Goal: Check status: Check status

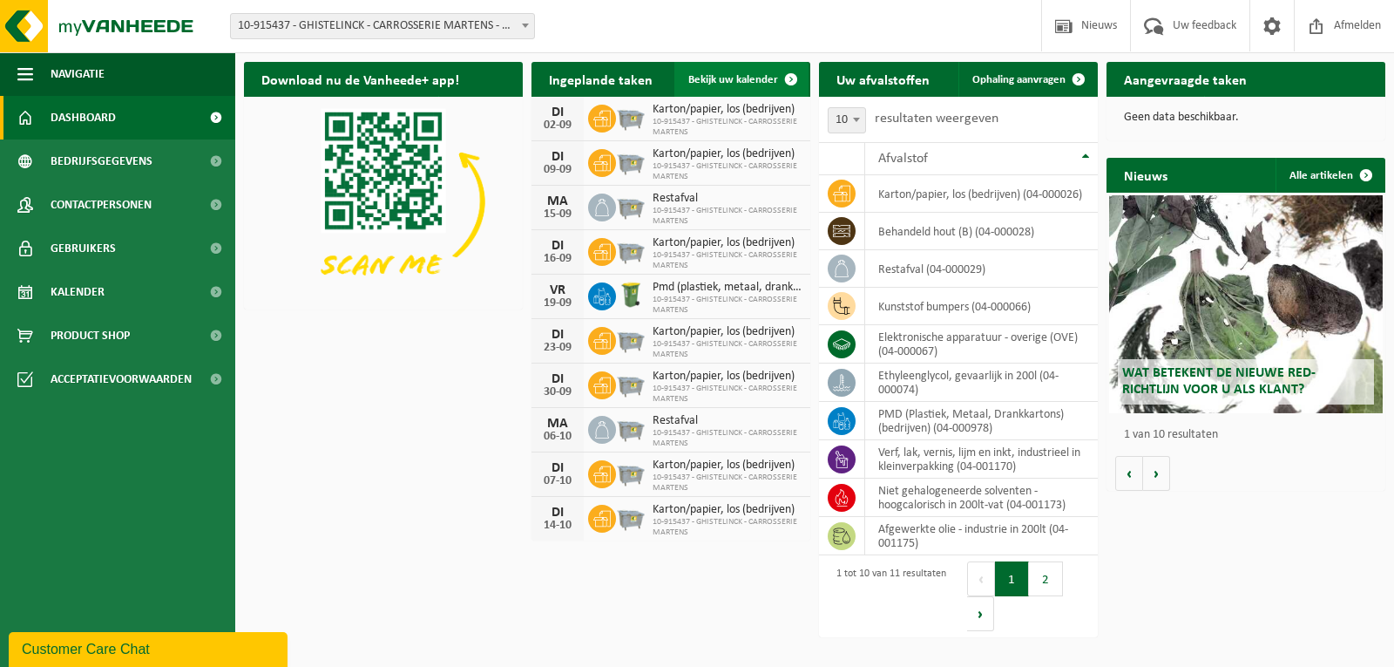
click at [759, 72] on link "Bekijk uw kalender" at bounding box center [741, 79] width 134 height 35
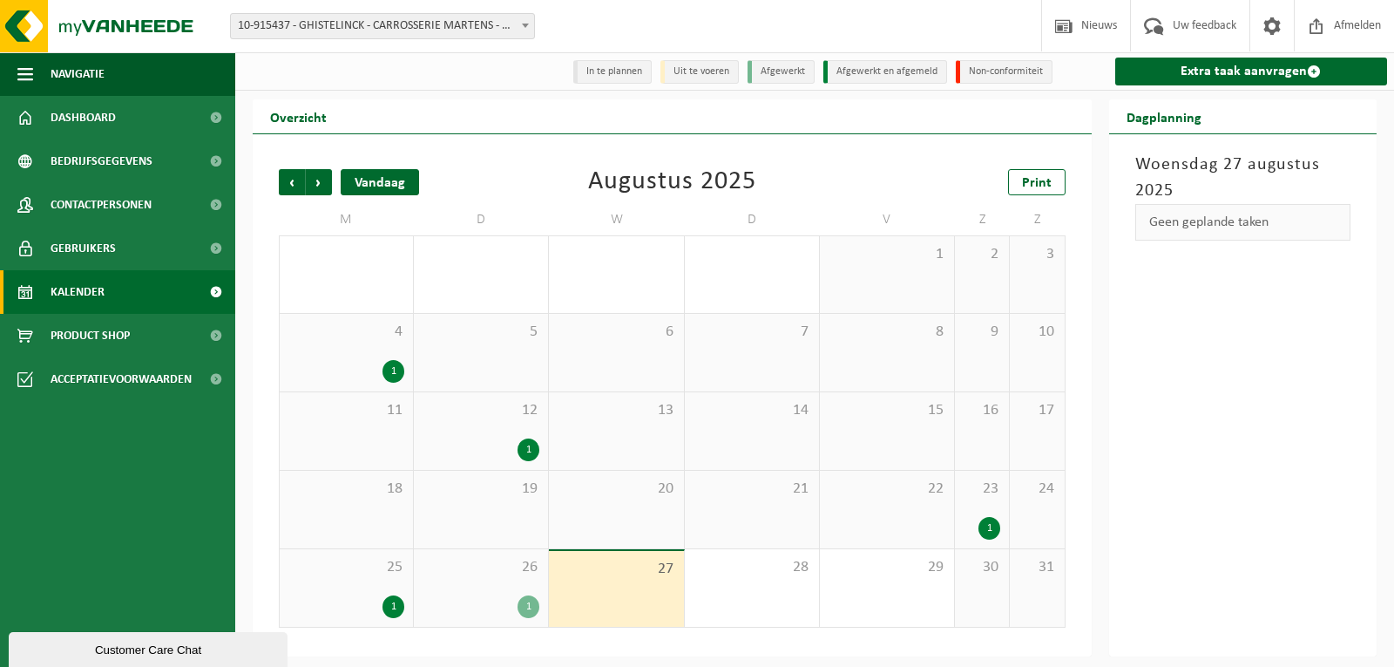
click at [391, 178] on div "Vandaag" at bounding box center [380, 182] width 78 height 26
click at [291, 184] on span "Vorige" at bounding box center [292, 182] width 26 height 26
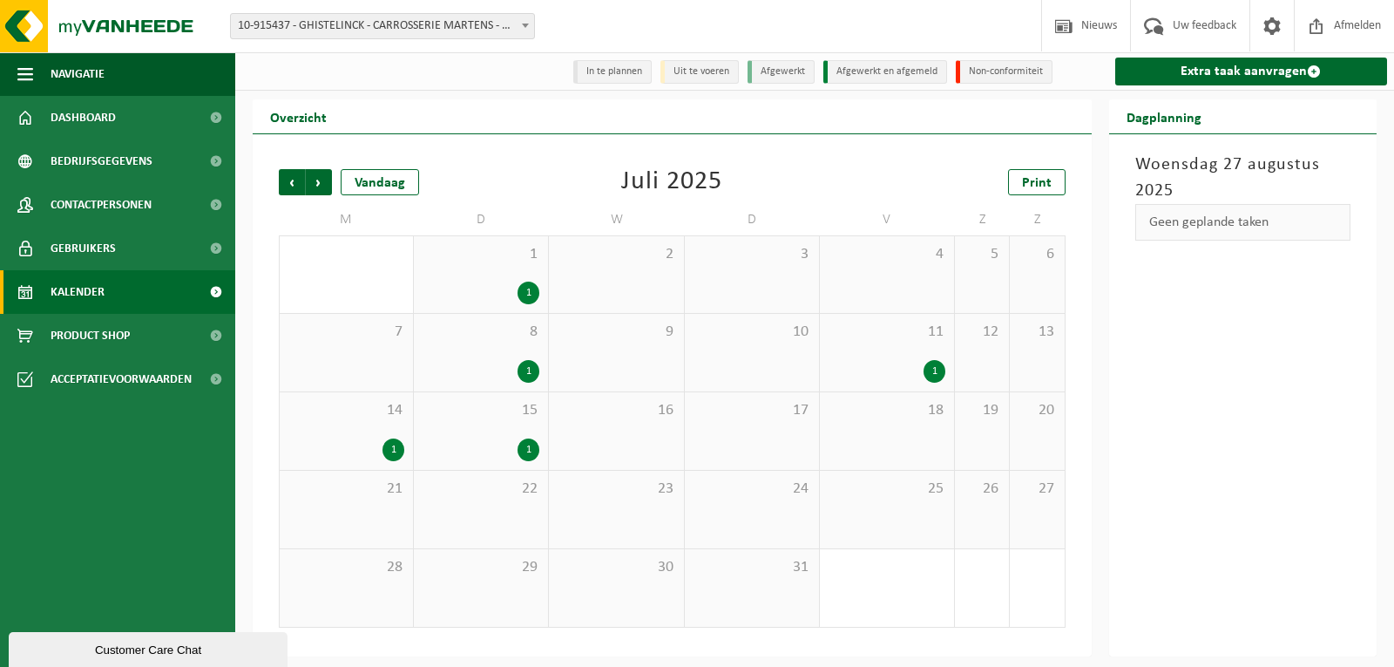
click at [528, 292] on div "1" at bounding box center [529, 292] width 22 height 23
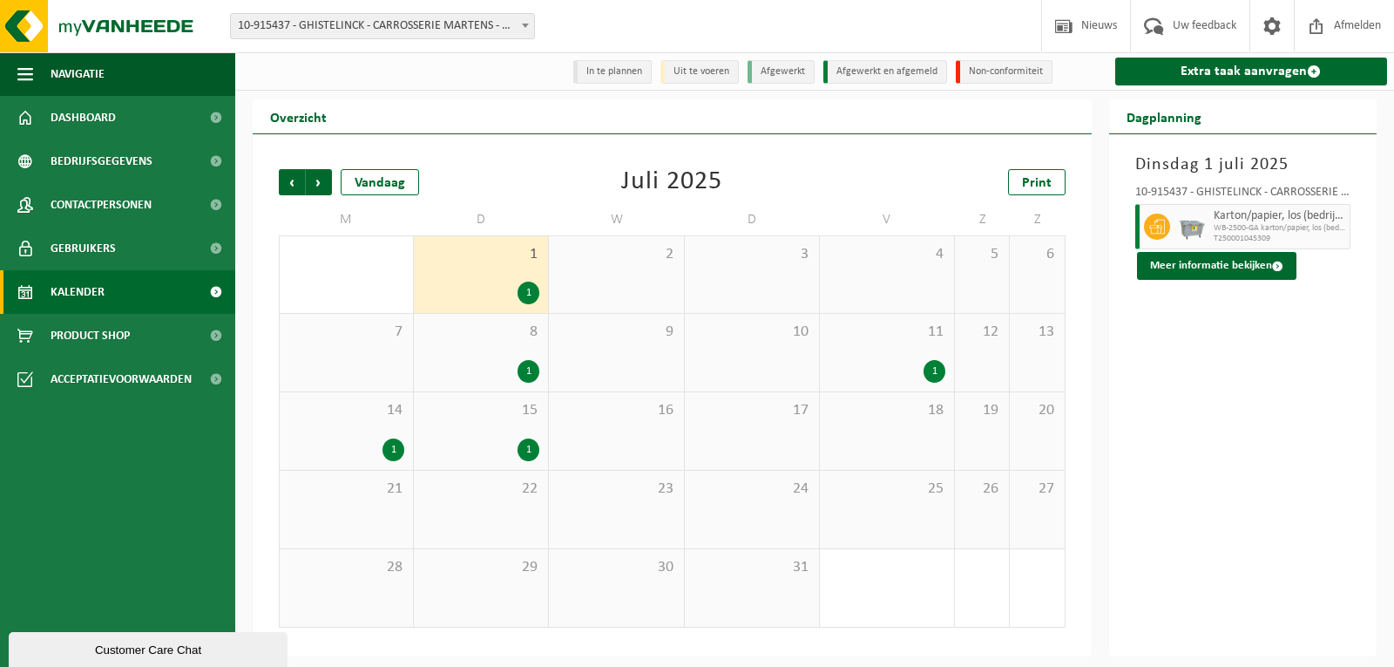
click at [530, 444] on div "1" at bounding box center [529, 449] width 22 height 23
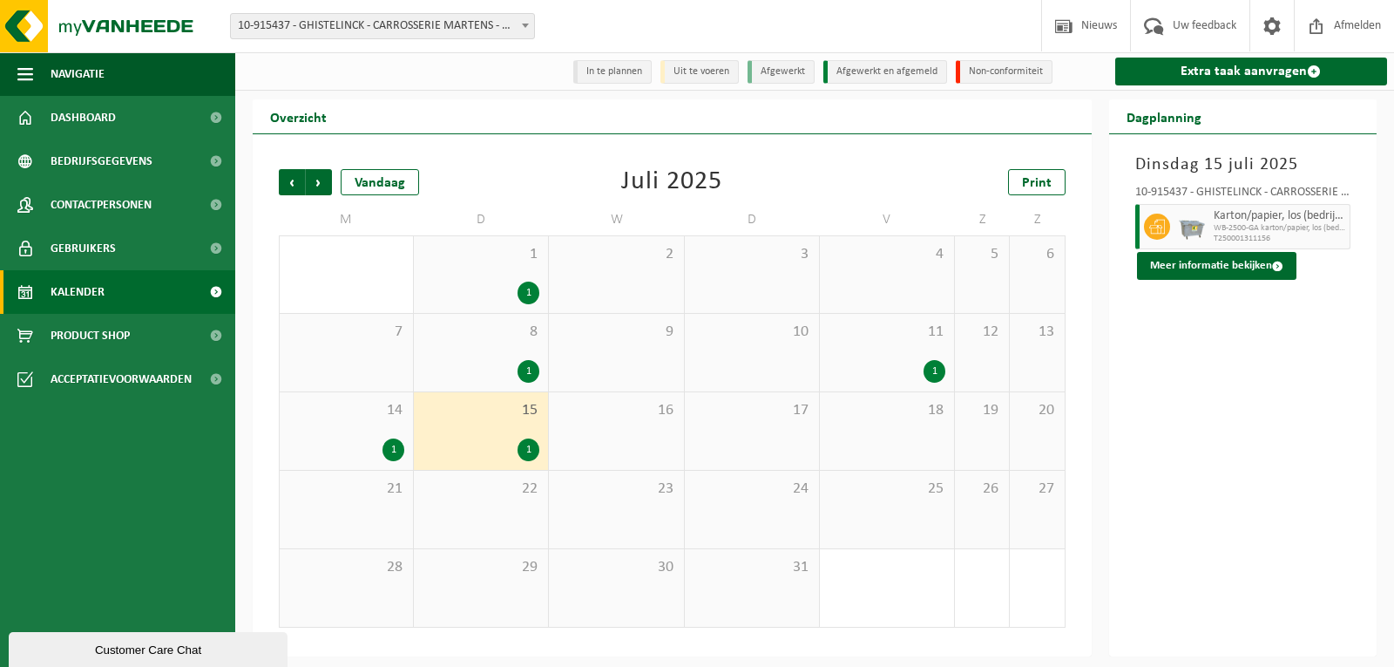
click at [389, 452] on div "1" at bounding box center [394, 449] width 22 height 23
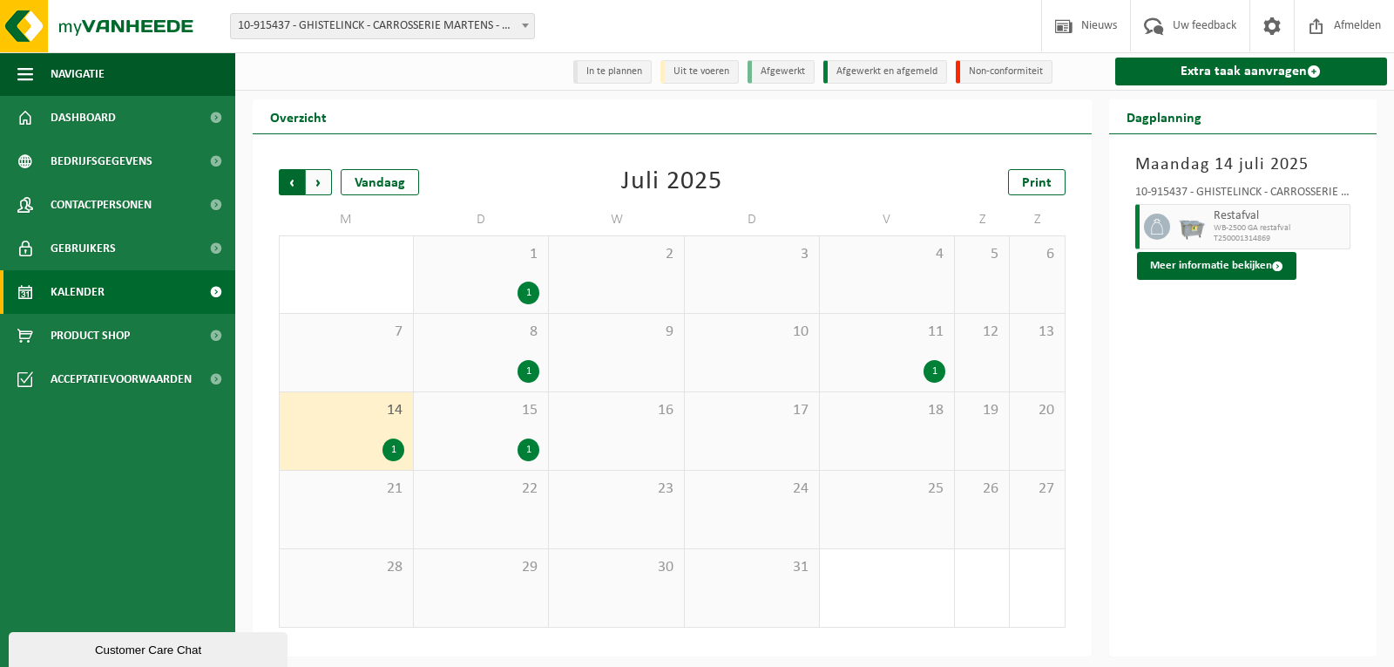
click at [320, 183] on span "Volgende" at bounding box center [319, 182] width 26 height 26
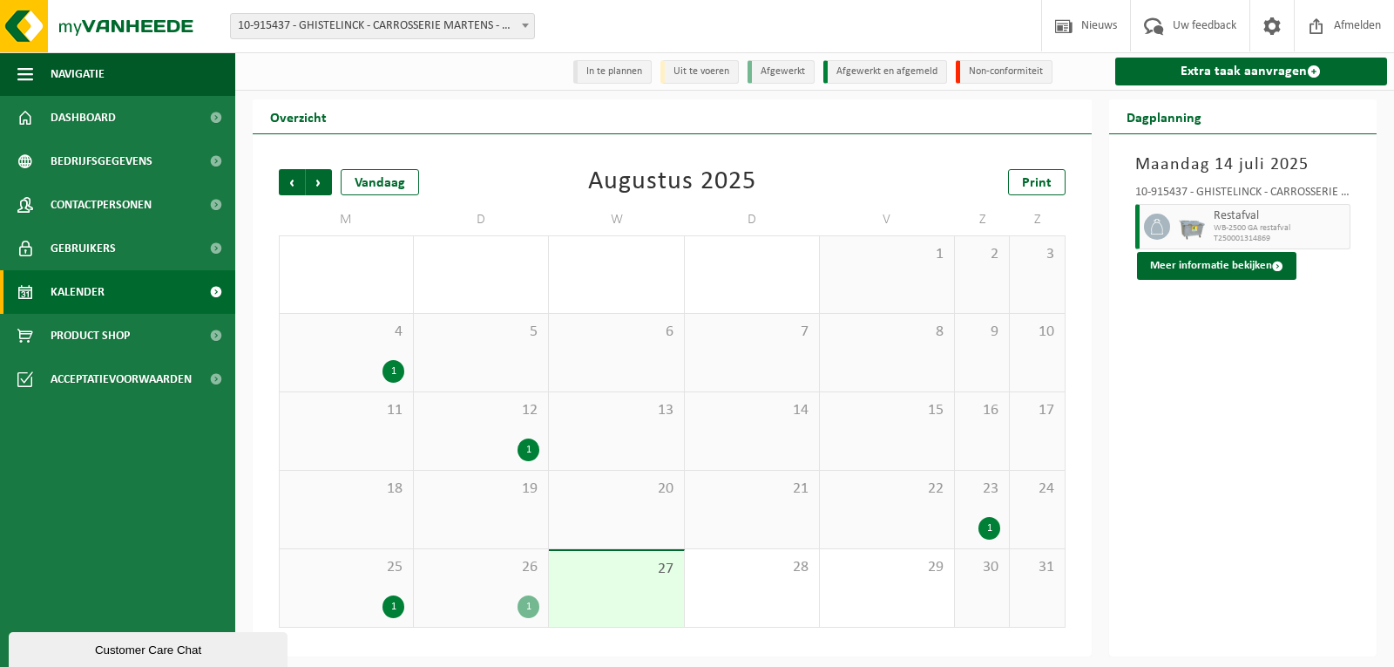
click at [390, 370] on div "1" at bounding box center [394, 371] width 22 height 23
click at [525, 450] on div "1" at bounding box center [529, 449] width 22 height 23
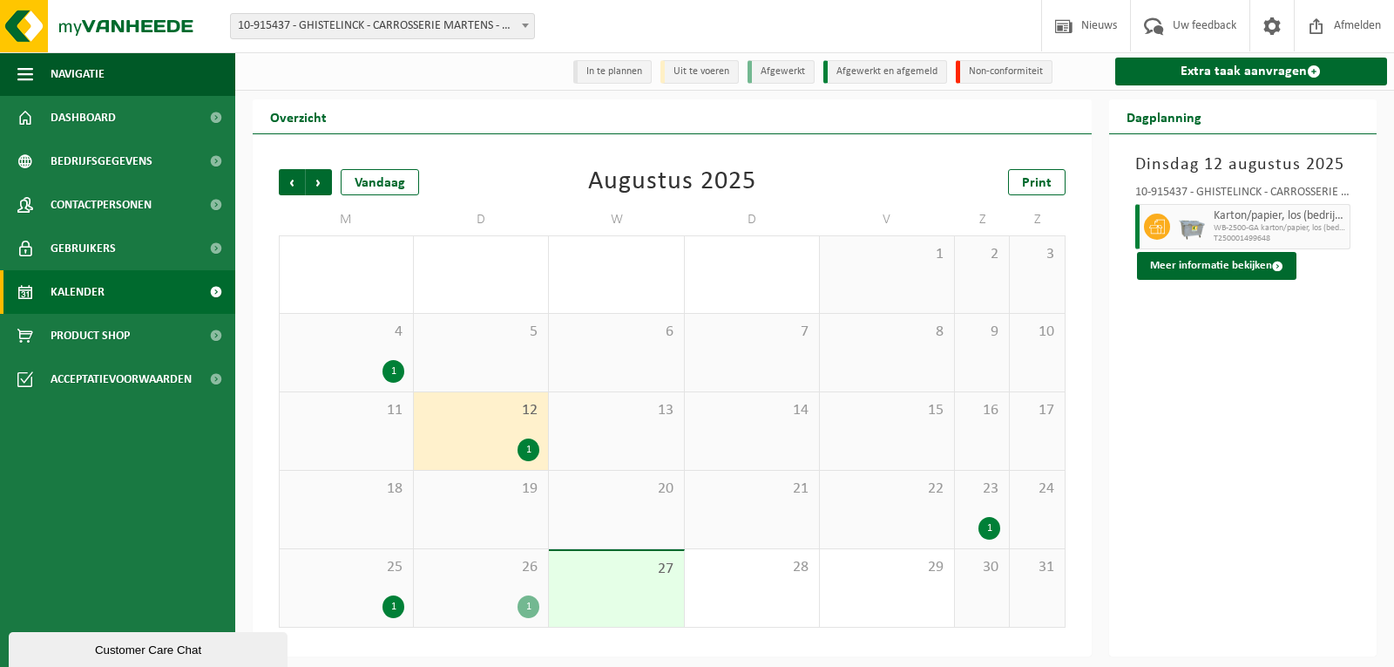
click at [993, 524] on div "1" at bounding box center [990, 528] width 22 height 23
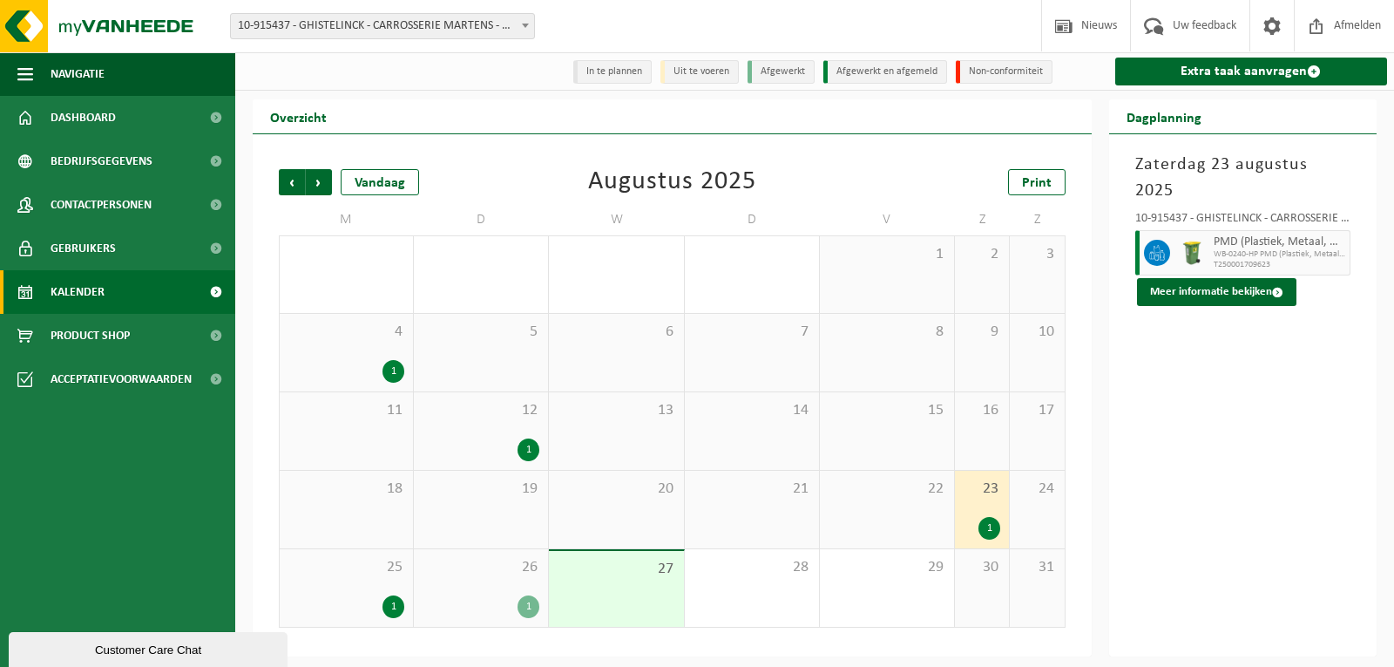
click at [392, 612] on div "1" at bounding box center [394, 606] width 22 height 23
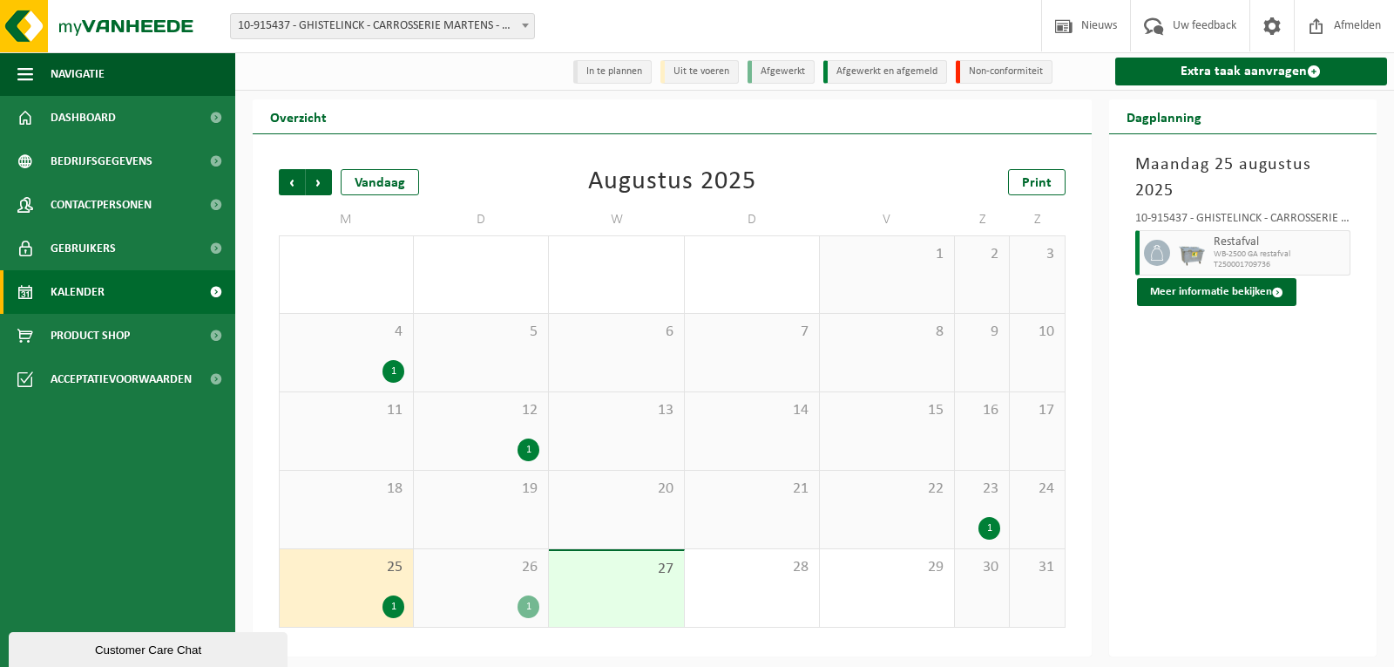
click at [531, 600] on div "1" at bounding box center [529, 606] width 22 height 23
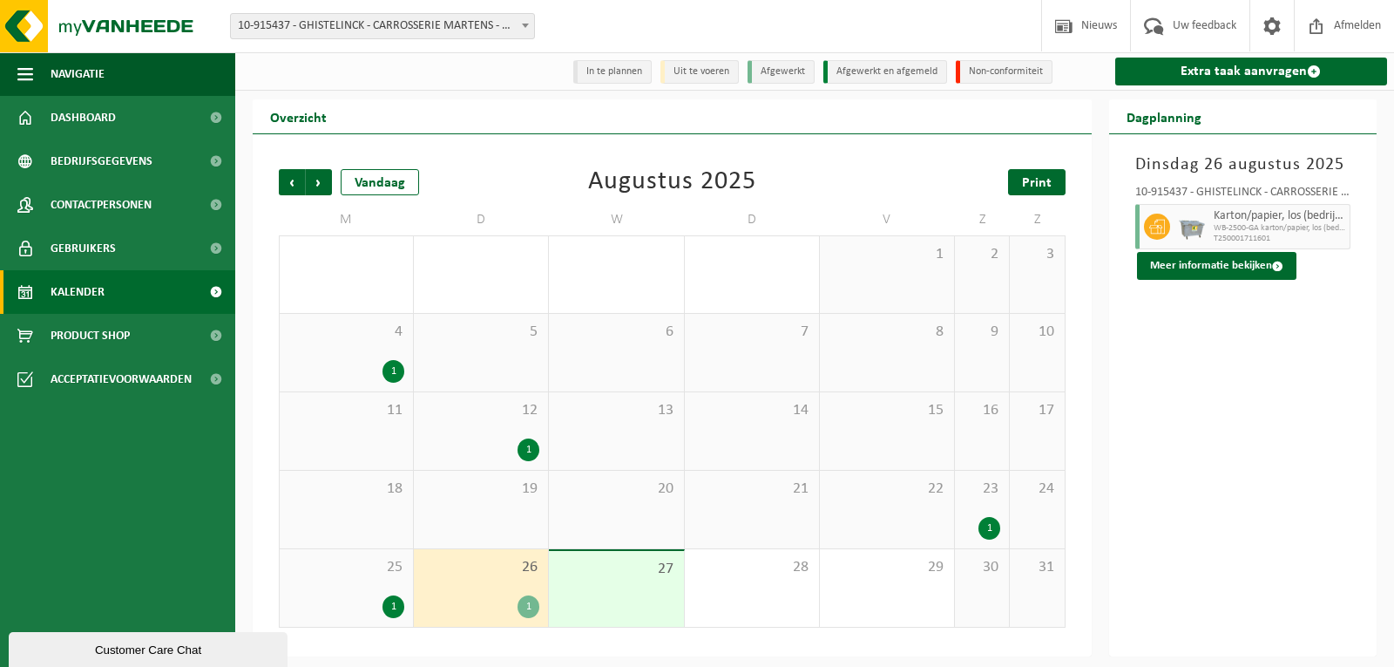
click at [1021, 187] on link "Print" at bounding box center [1037, 182] width 58 height 26
click at [392, 363] on div "1" at bounding box center [394, 371] width 22 height 23
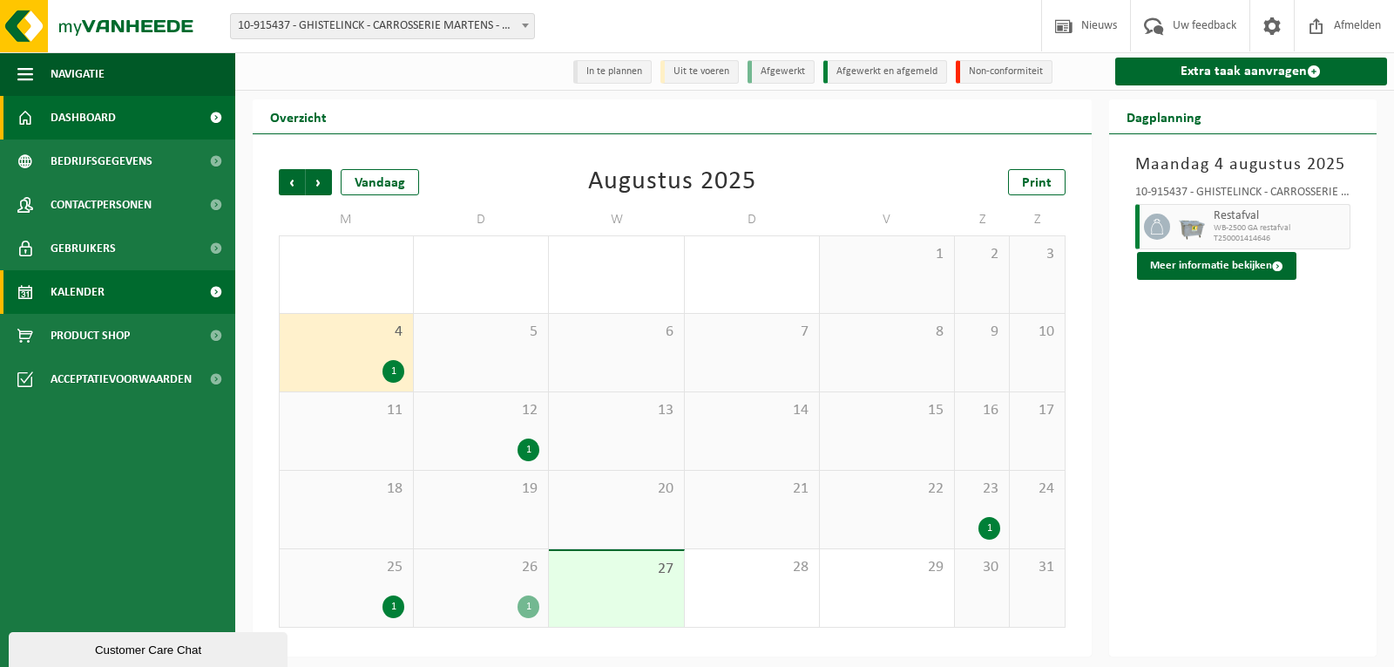
click at [146, 114] on link "Dashboard" at bounding box center [117, 118] width 235 height 44
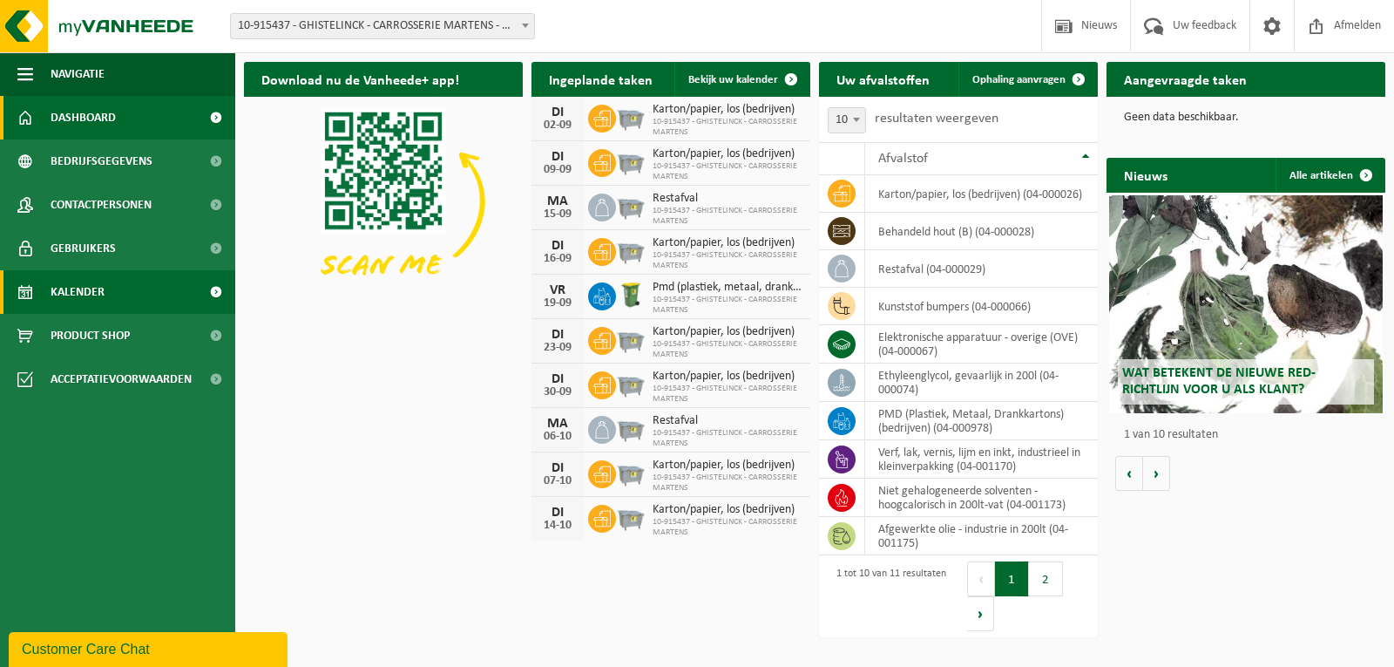
click at [119, 295] on link "Kalender" at bounding box center [117, 292] width 235 height 44
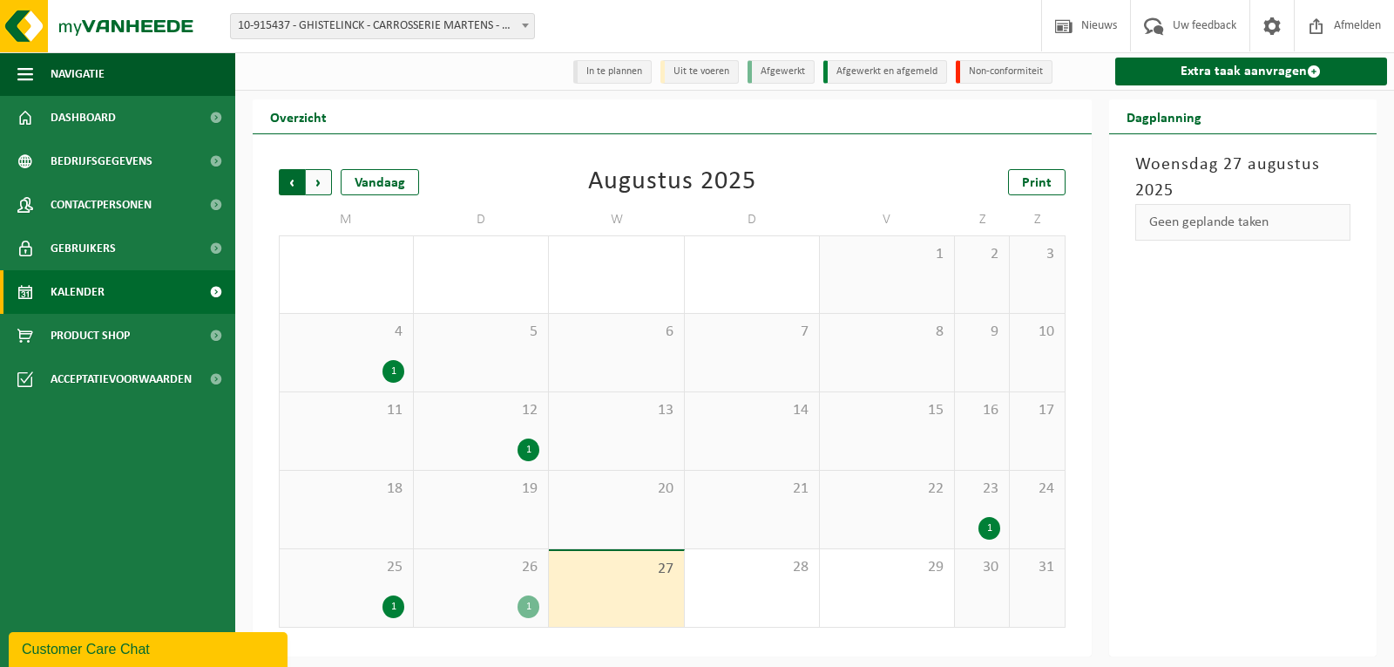
click at [321, 179] on span "Volgende" at bounding box center [319, 182] width 26 height 26
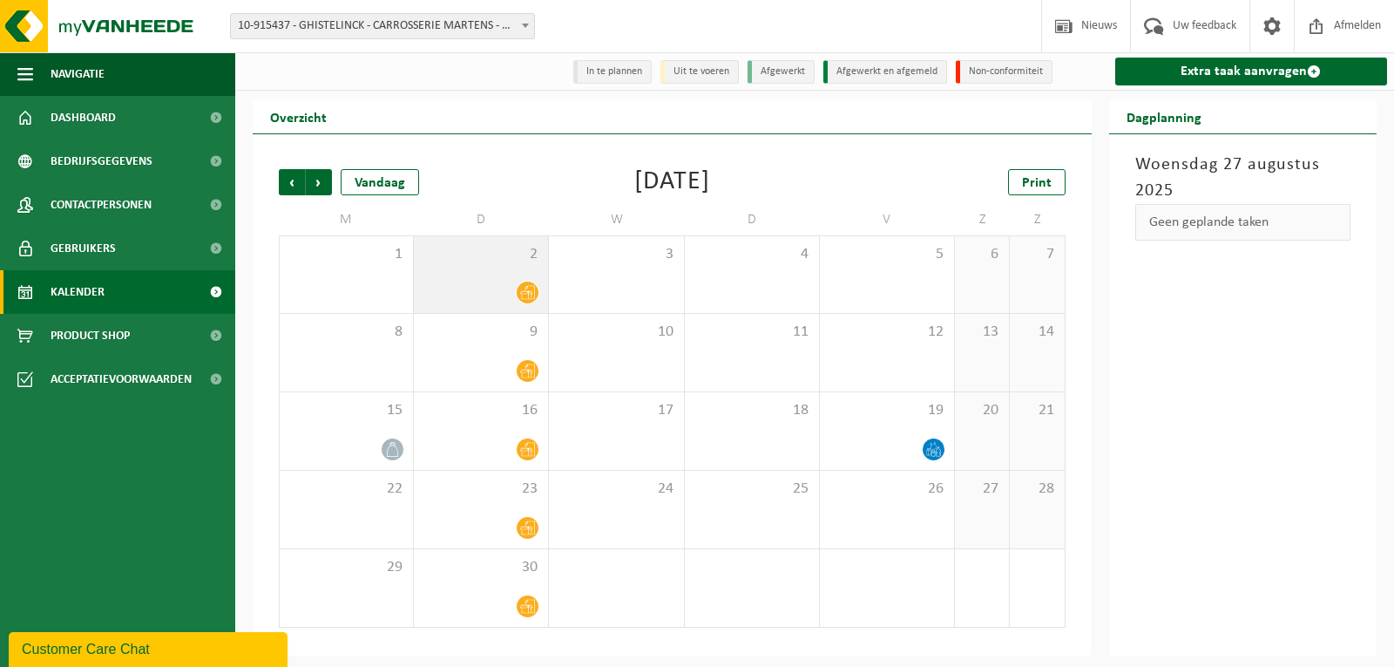
click at [525, 298] on icon at bounding box center [527, 292] width 15 height 15
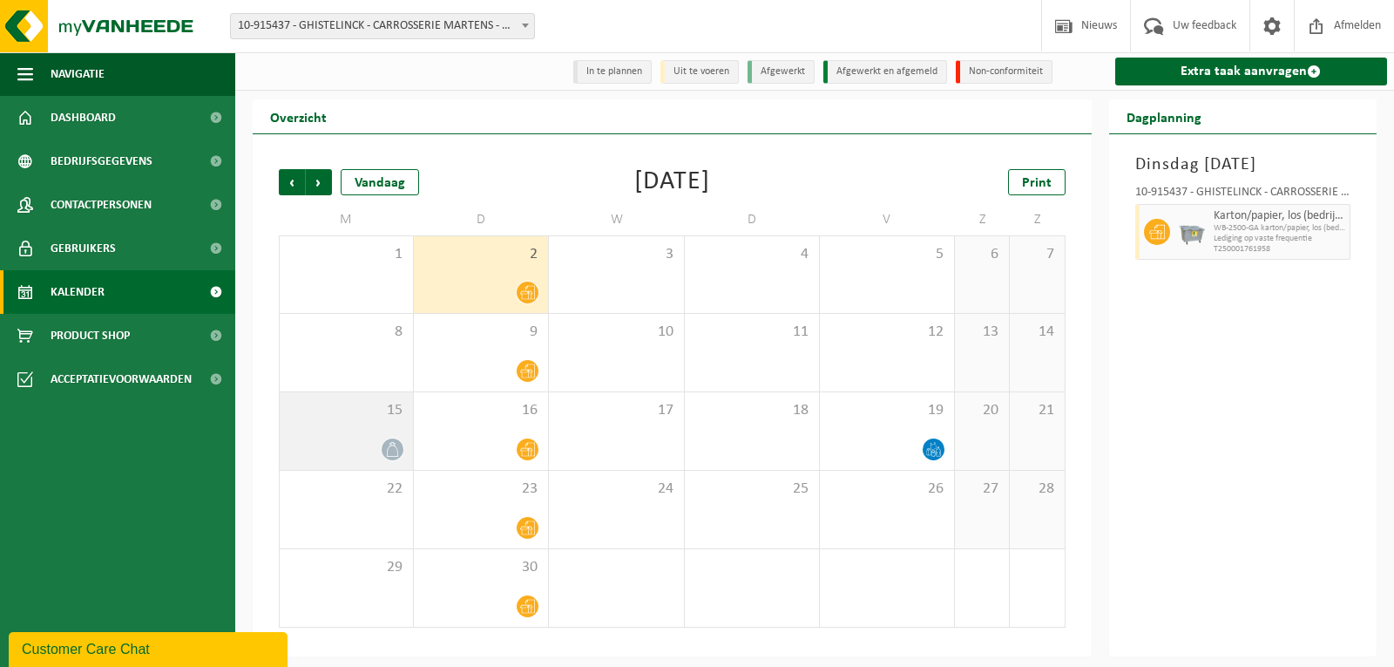
click at [387, 447] on icon at bounding box center [392, 449] width 15 height 15
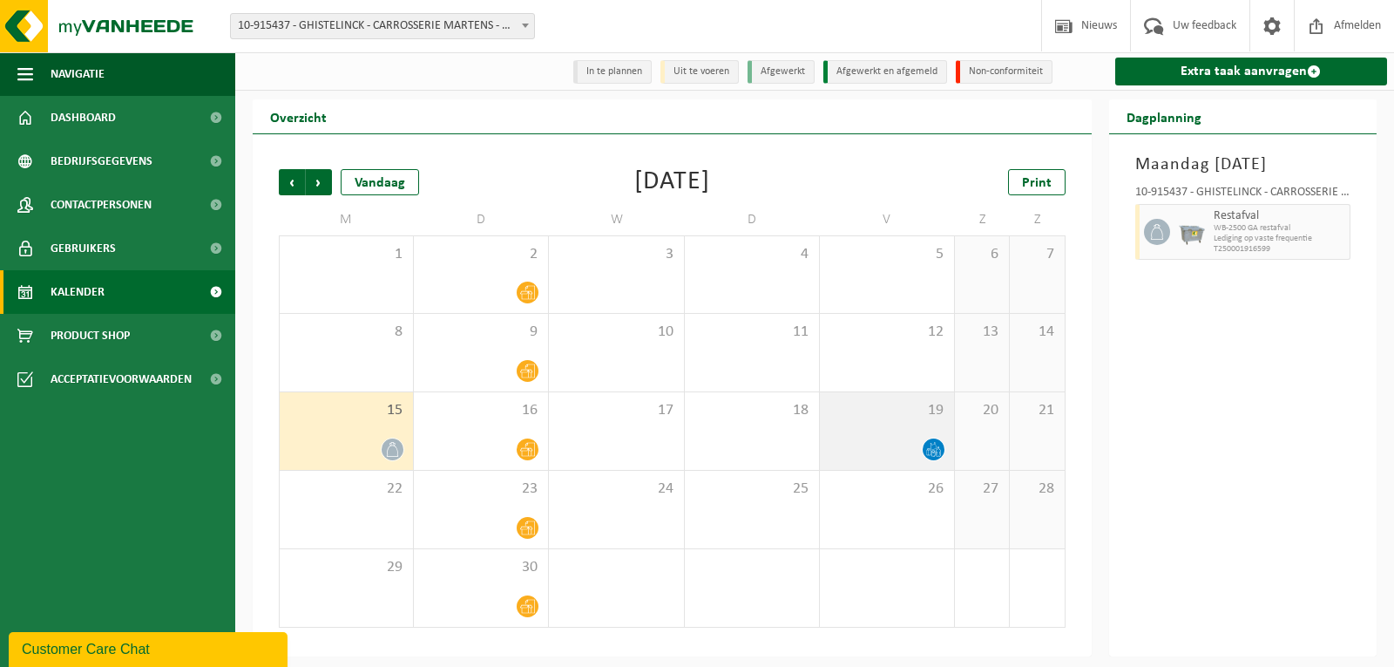
click at [940, 447] on icon at bounding box center [933, 449] width 15 height 15
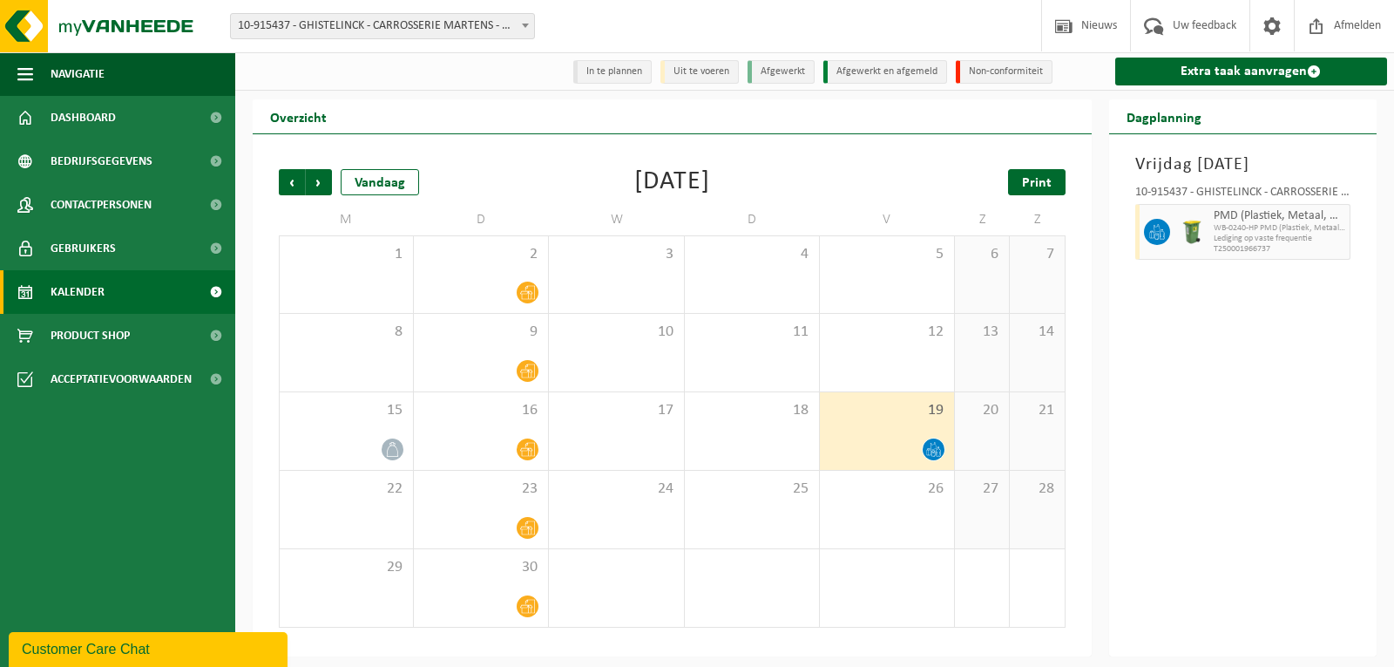
click at [1044, 190] on span "Print" at bounding box center [1037, 183] width 30 height 14
click at [532, 296] on icon at bounding box center [527, 293] width 15 height 14
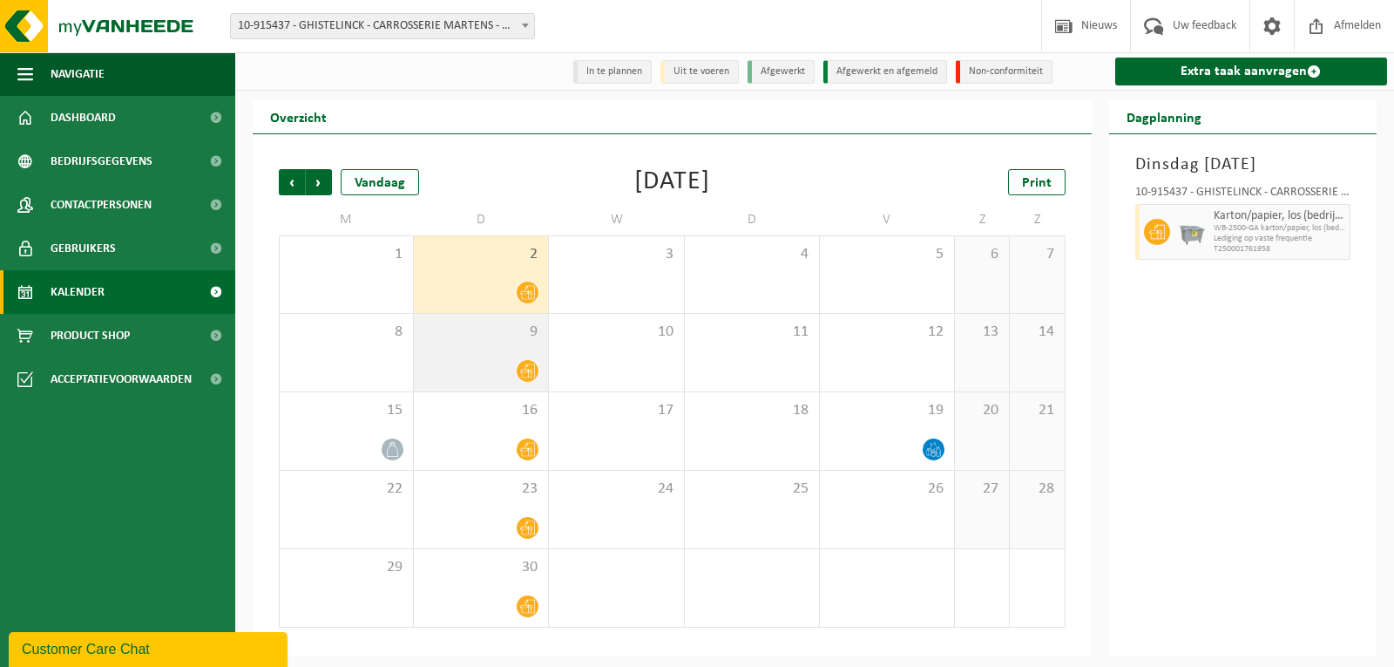
click at [522, 376] on icon at bounding box center [527, 370] width 15 height 15
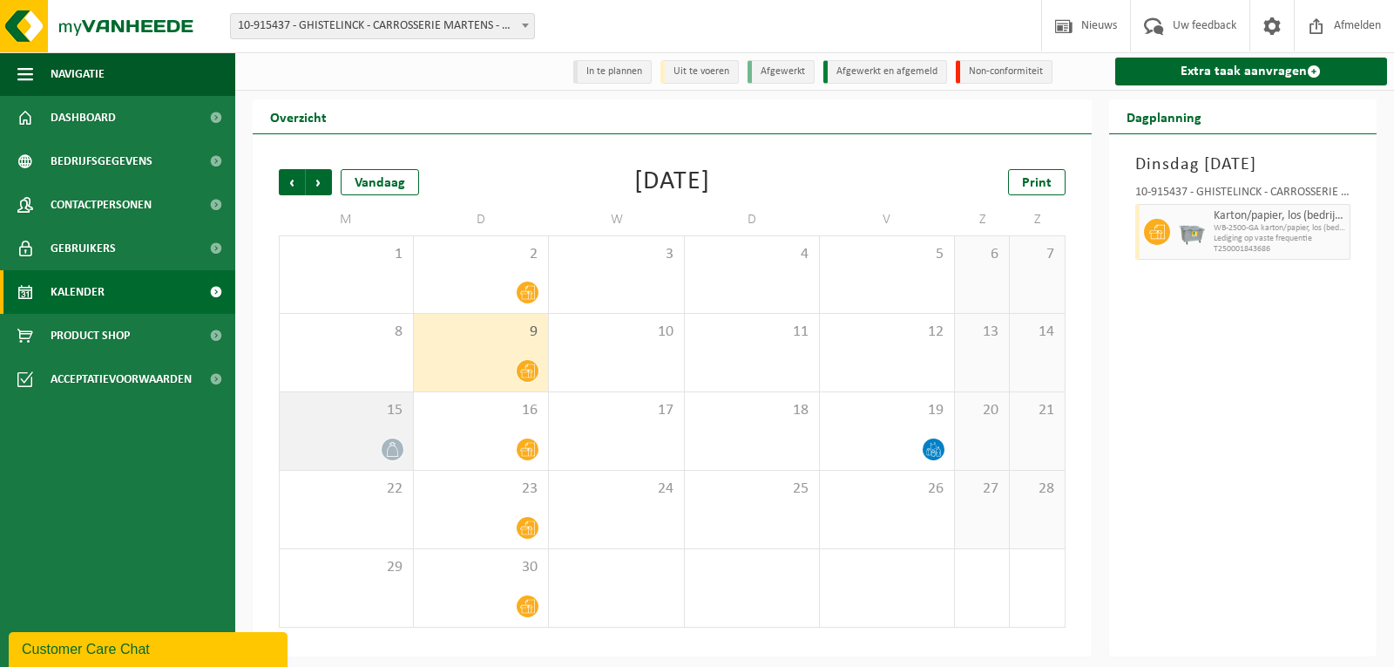
click at [395, 444] on icon at bounding box center [392, 449] width 15 height 15
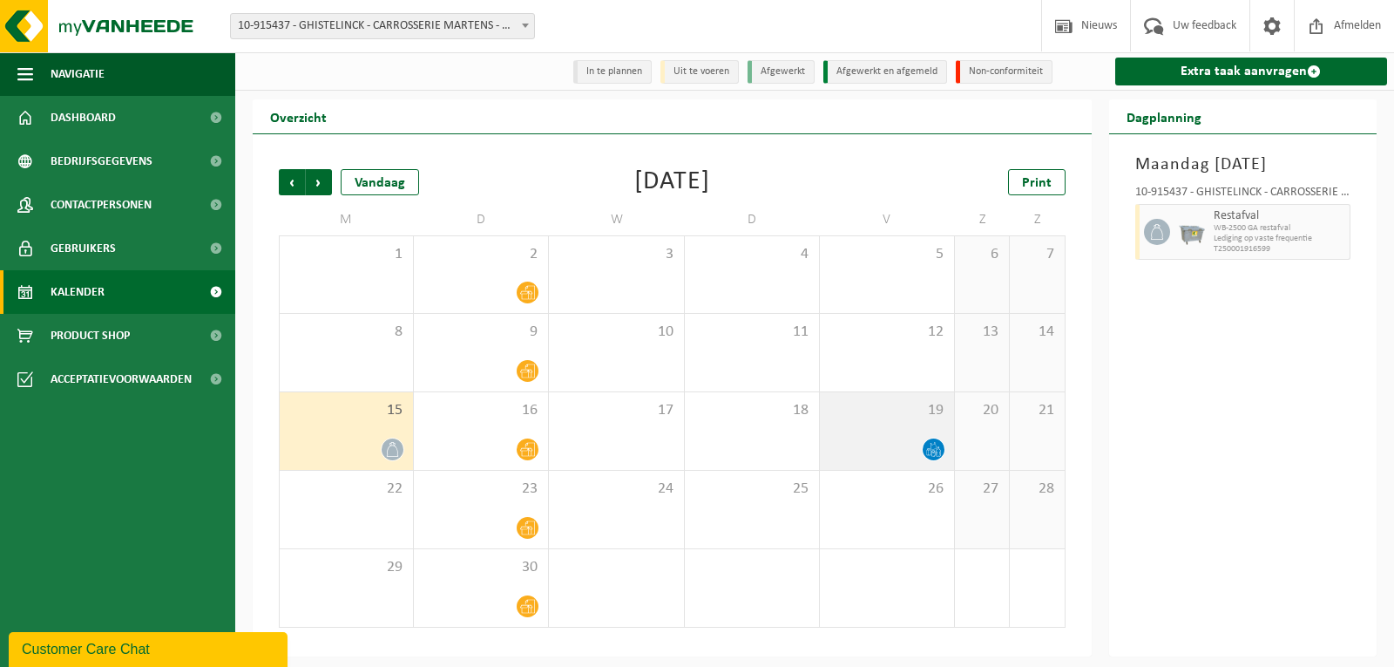
click at [935, 446] on icon at bounding box center [933, 449] width 15 height 15
